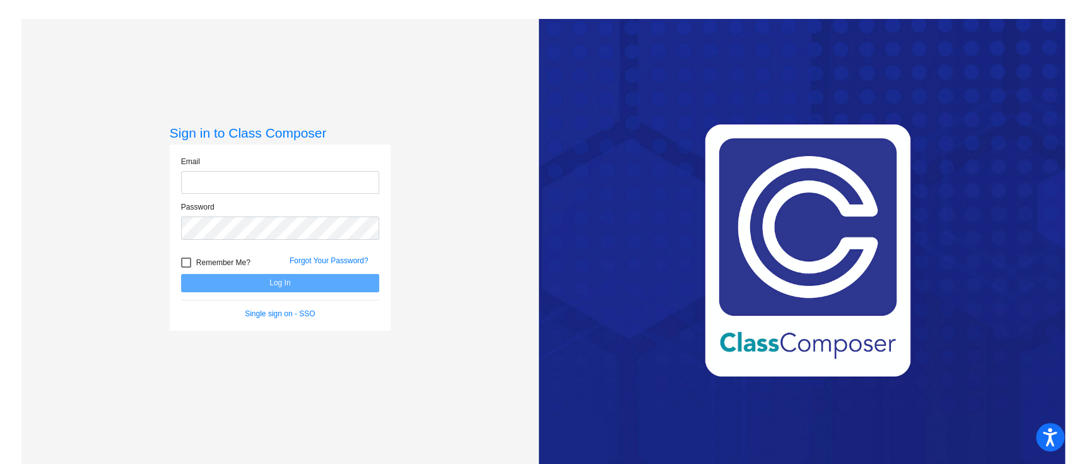
type input "[EMAIL_ADDRESS][PERSON_NAME][DOMAIN_NAME]"
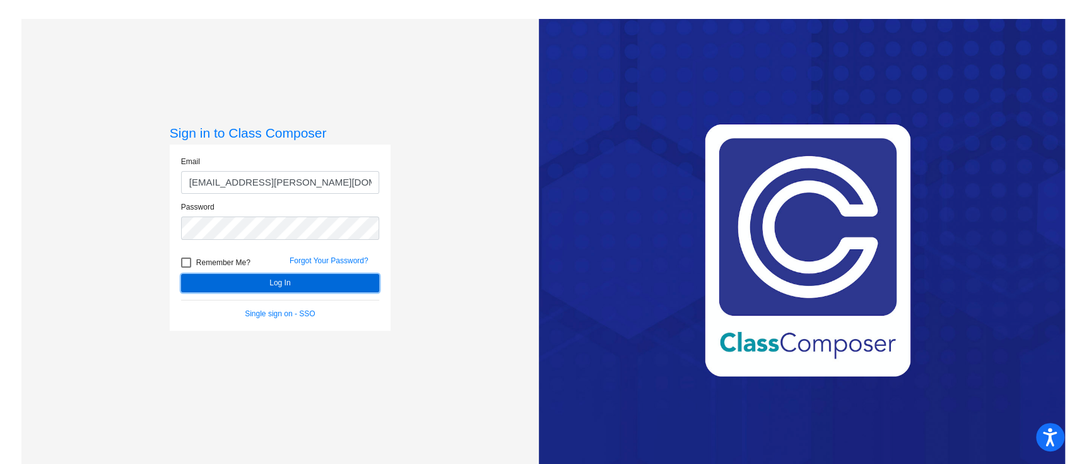
click at [293, 288] on button "Log In" at bounding box center [280, 283] width 198 height 18
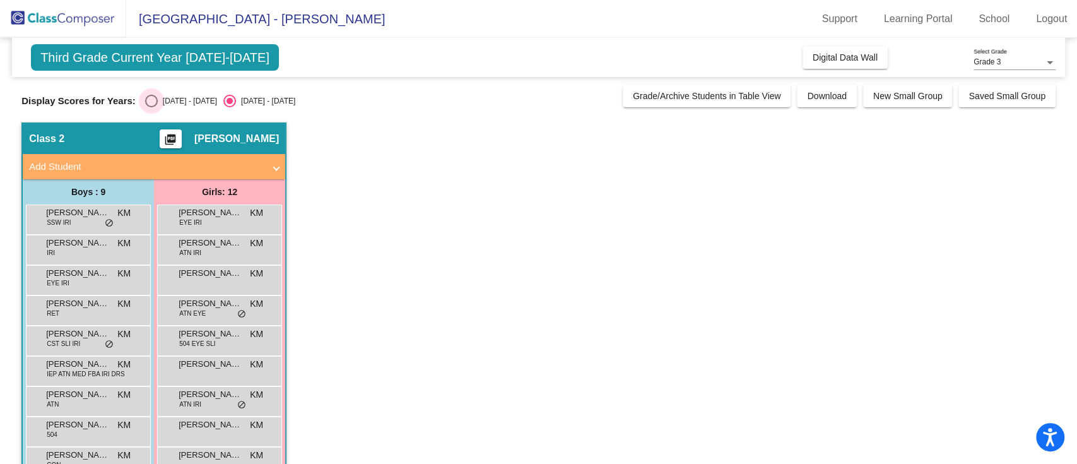
click at [151, 103] on div "Select an option" at bounding box center [151, 101] width 13 height 13
click at [151, 107] on input "[DATE] - [DATE]" at bounding box center [151, 107] width 1 height 1
radio input "true"
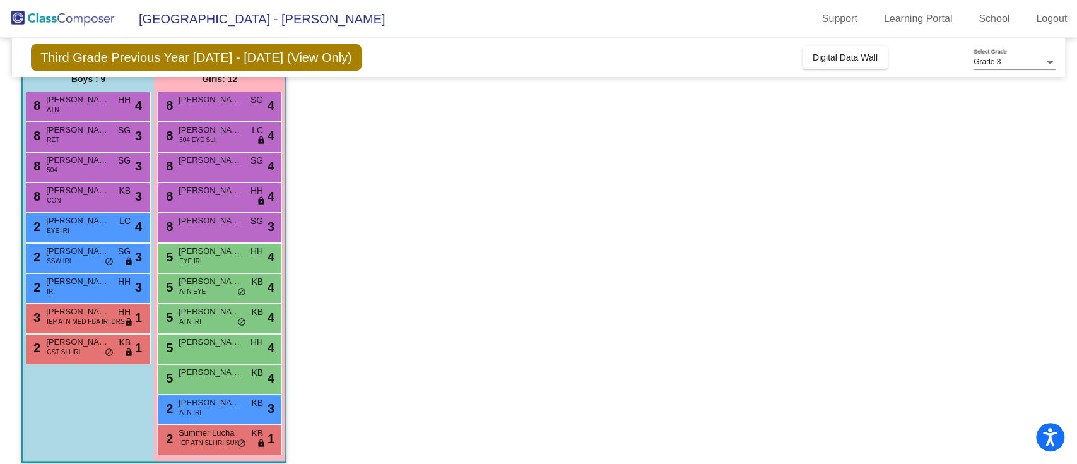
scroll to position [124, 0]
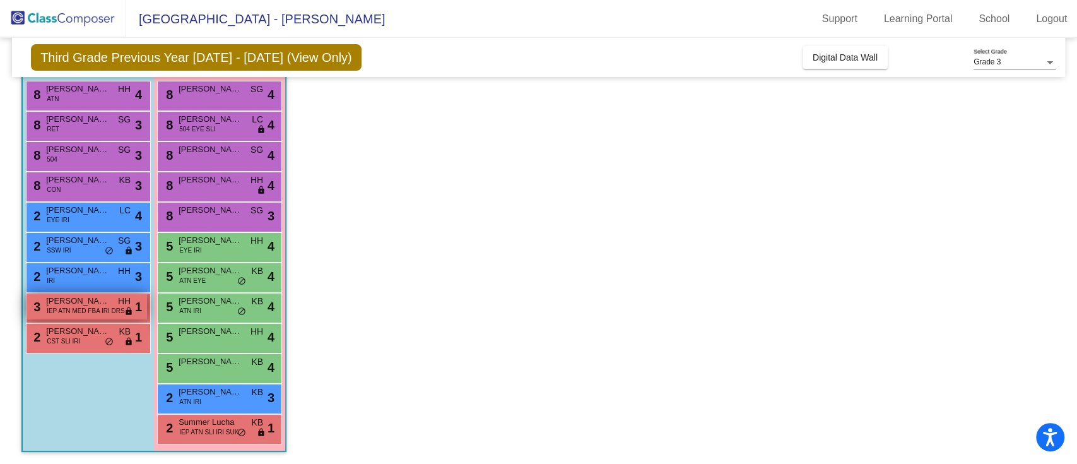
click at [94, 310] on span "IEP ATN MED FBA IRI DRS" at bounding box center [86, 310] width 78 height 9
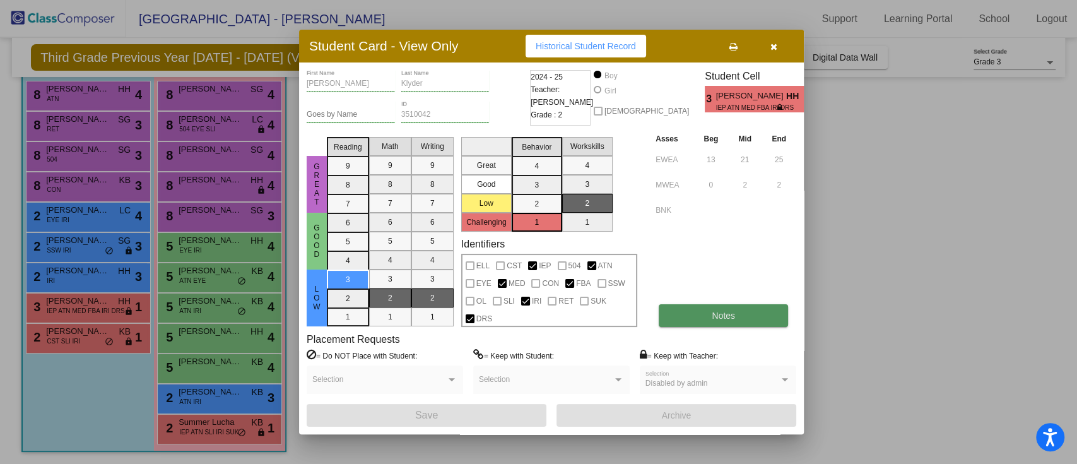
click at [731, 305] on button "Notes" at bounding box center [723, 315] width 129 height 23
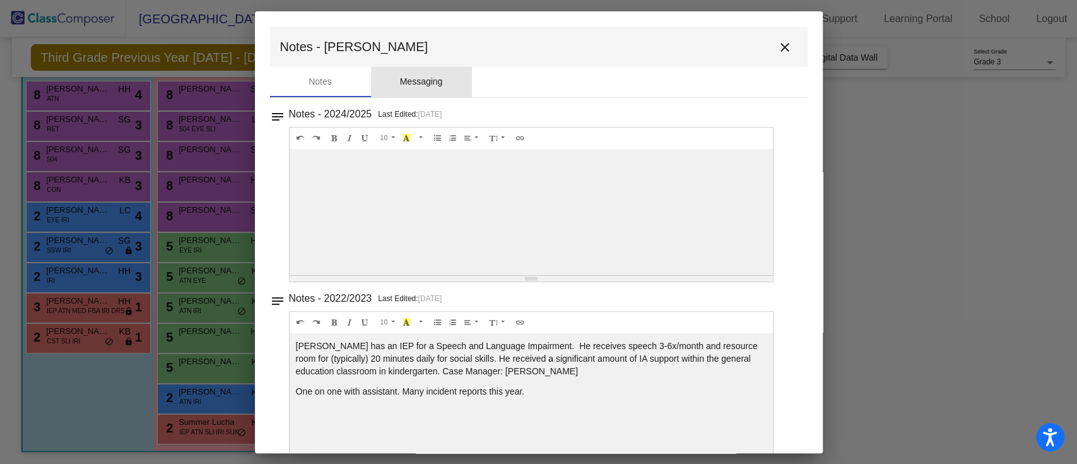
click at [438, 83] on div "Messaging" at bounding box center [421, 81] width 43 height 13
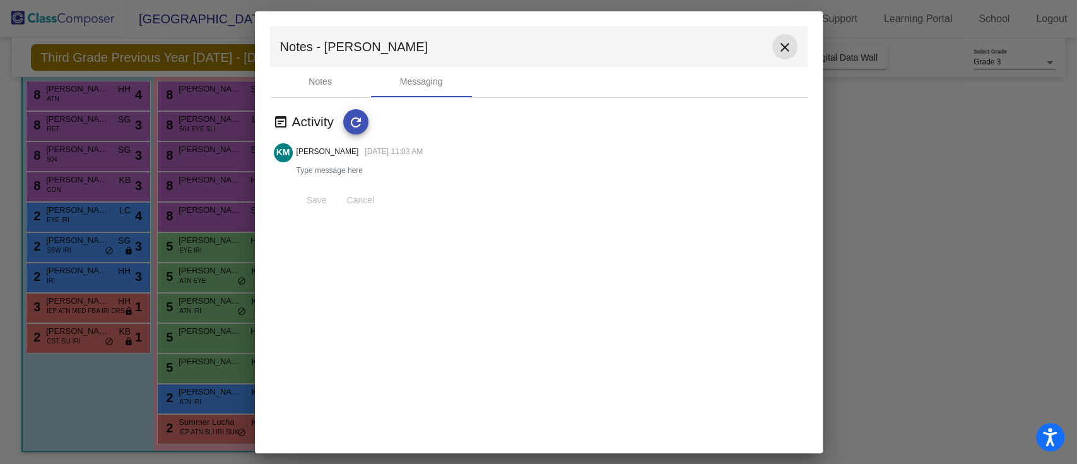
click at [783, 44] on mat-icon "close" at bounding box center [784, 47] width 15 height 15
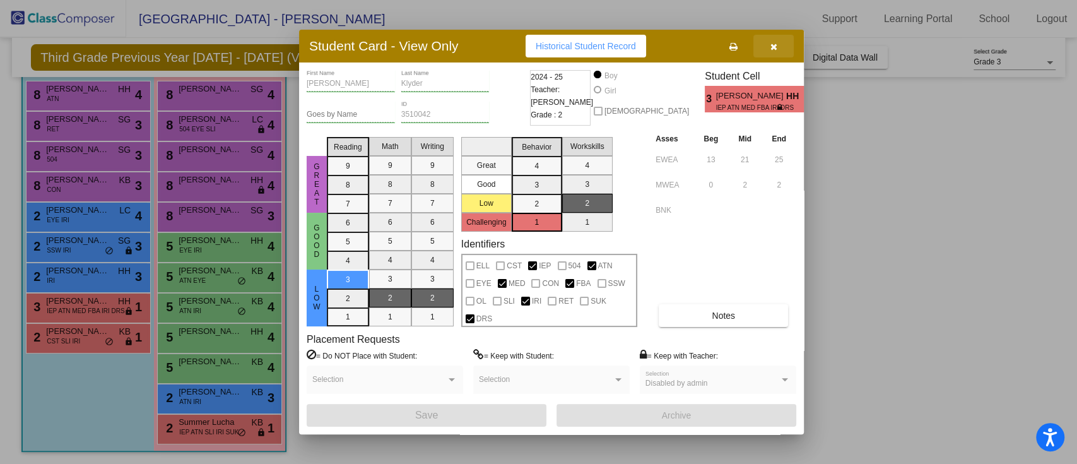
click at [784, 49] on button "button" at bounding box center [773, 46] width 40 height 23
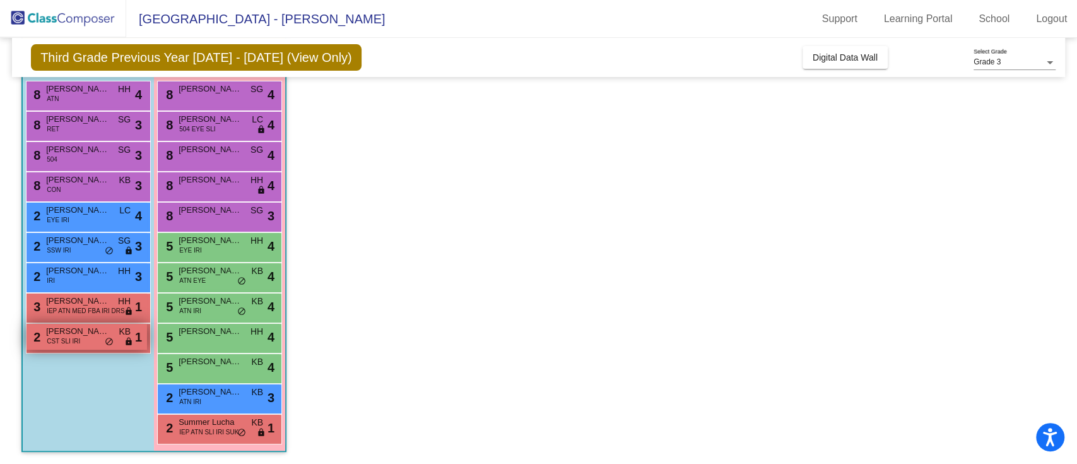
click at [69, 332] on span "[PERSON_NAME]" at bounding box center [77, 331] width 63 height 13
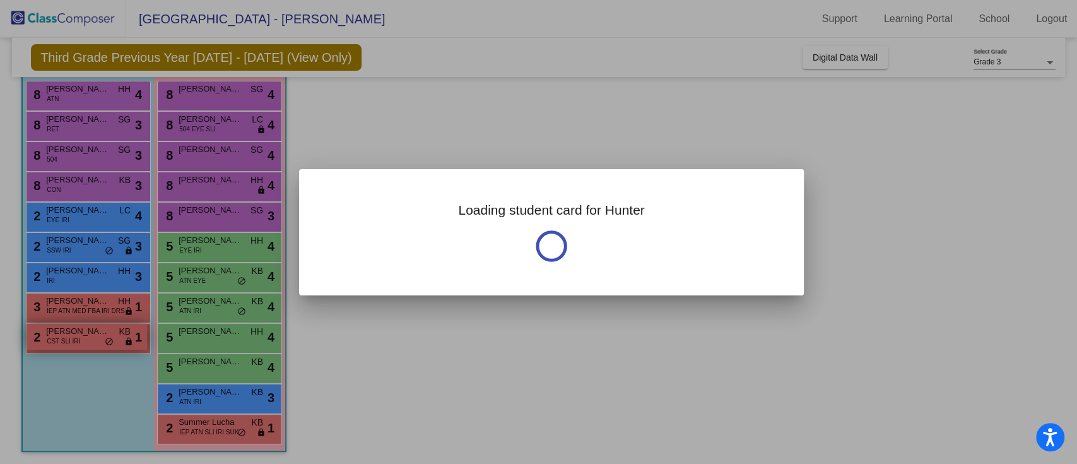
click at [69, 332] on div at bounding box center [538, 232] width 1077 height 464
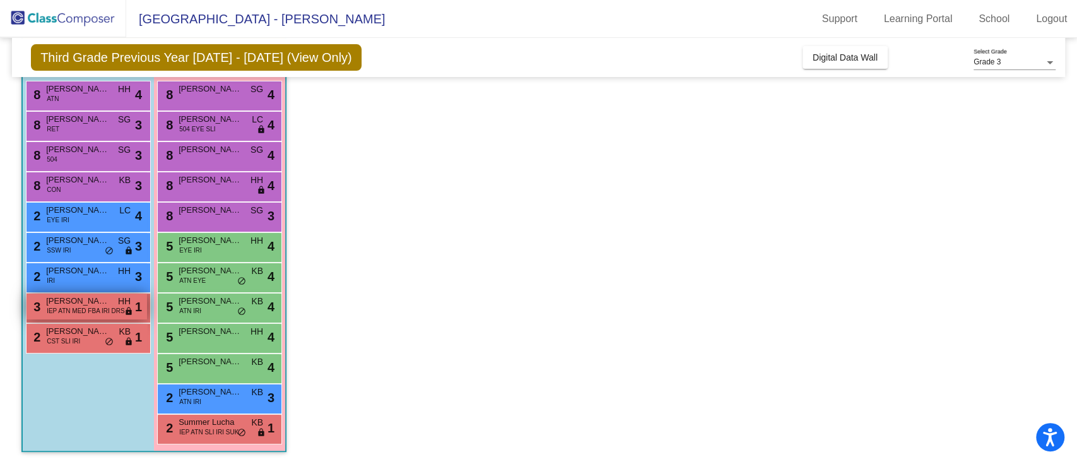
click at [70, 310] on span "IEP ATN MED FBA IRI DRS" at bounding box center [86, 310] width 78 height 9
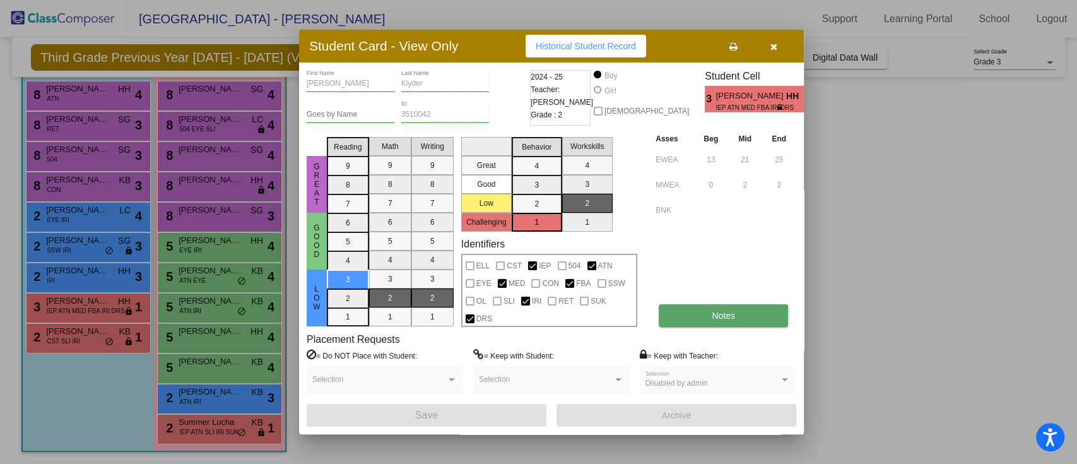
click at [716, 314] on span "Notes" at bounding box center [723, 315] width 23 height 10
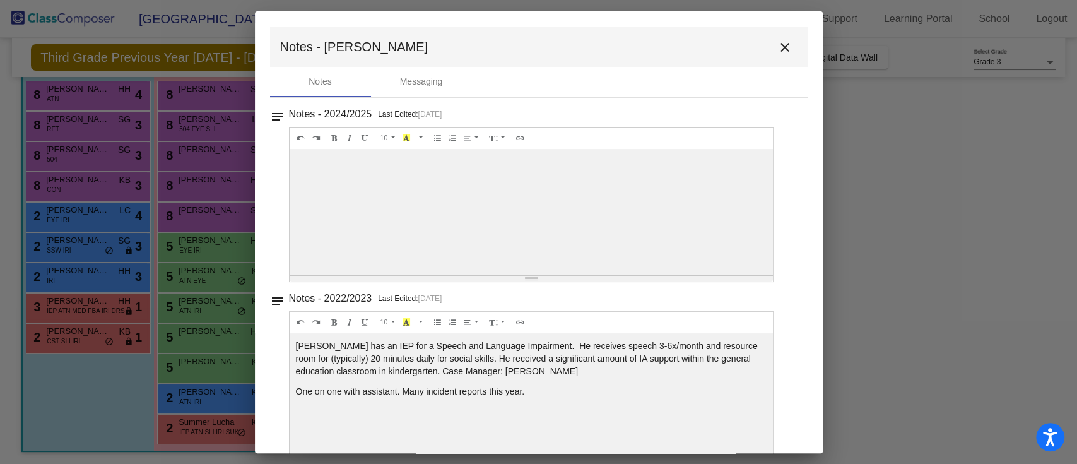
click at [437, 112] on span "[DATE]" at bounding box center [430, 114] width 24 height 9
click at [433, 166] on div at bounding box center [532, 212] width 484 height 126
click at [787, 47] on button "close" at bounding box center [784, 46] width 25 height 25
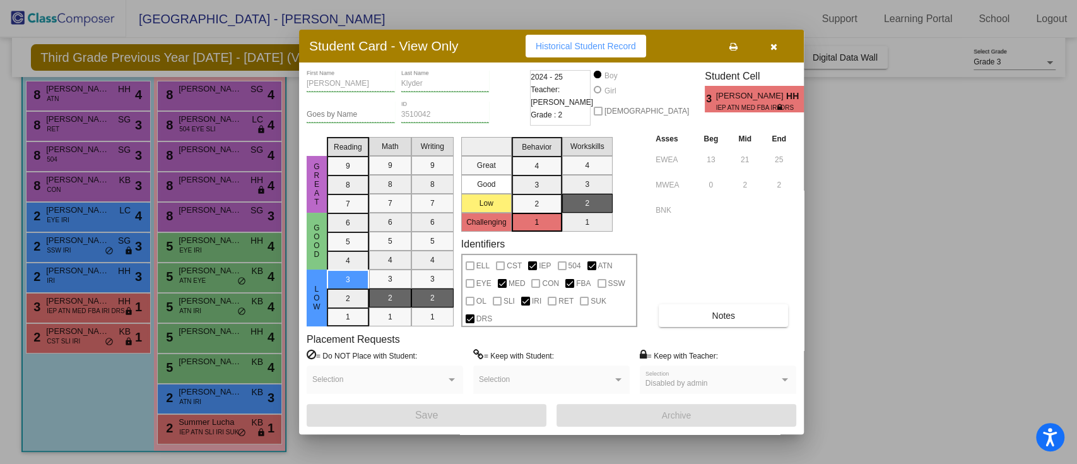
click at [775, 54] on button "button" at bounding box center [773, 46] width 40 height 23
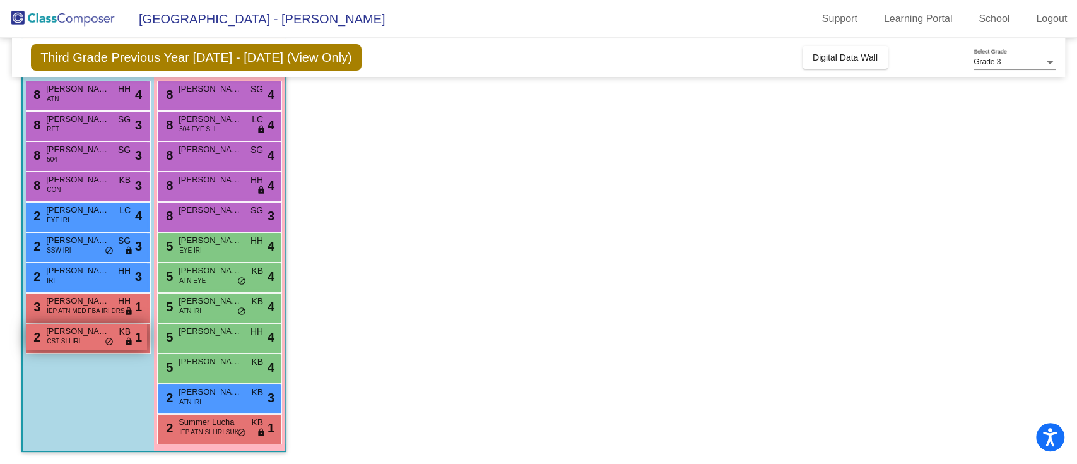
click at [62, 343] on span "CST SLI IRI" at bounding box center [63, 340] width 33 height 9
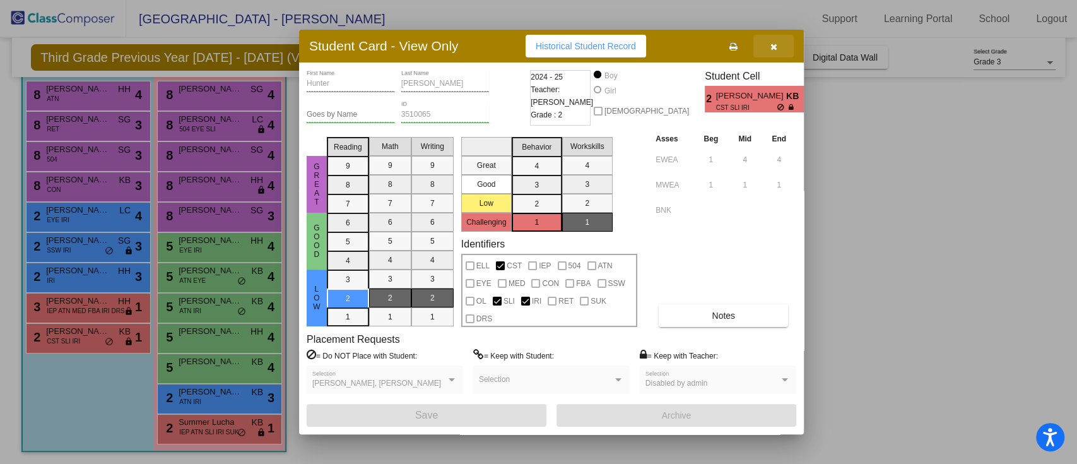
click at [776, 50] on icon "button" at bounding box center [773, 46] width 7 height 9
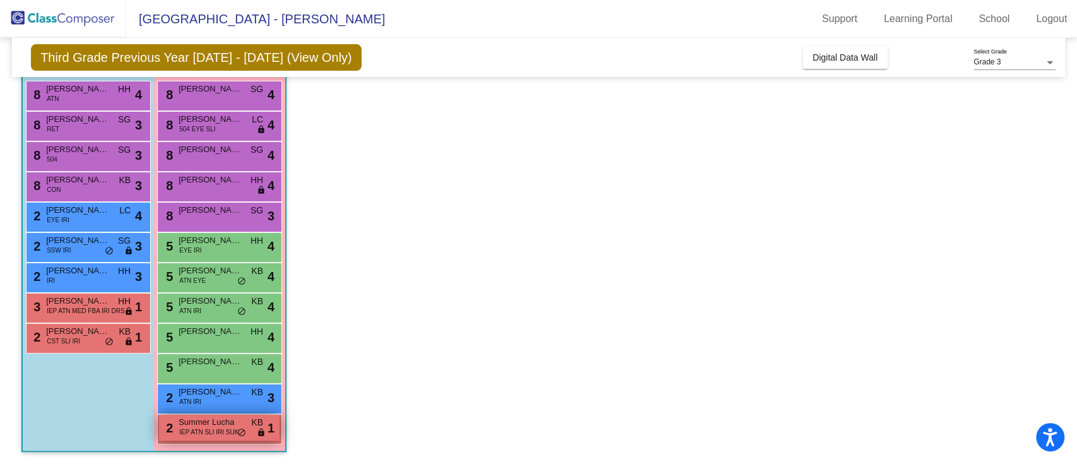
click at [206, 420] on span "Summer Lucha" at bounding box center [210, 422] width 63 height 13
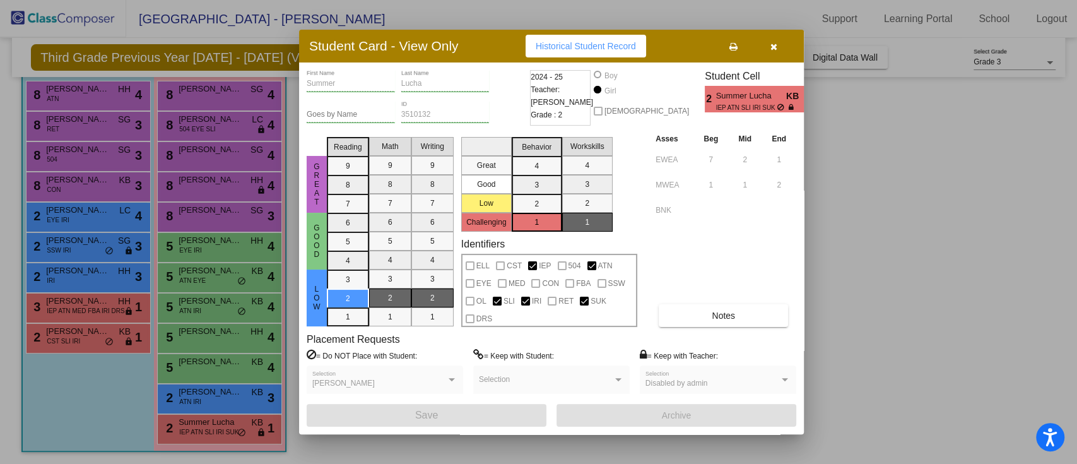
click at [772, 50] on icon "button" at bounding box center [773, 46] width 7 height 9
